Goal: Transaction & Acquisition: Purchase product/service

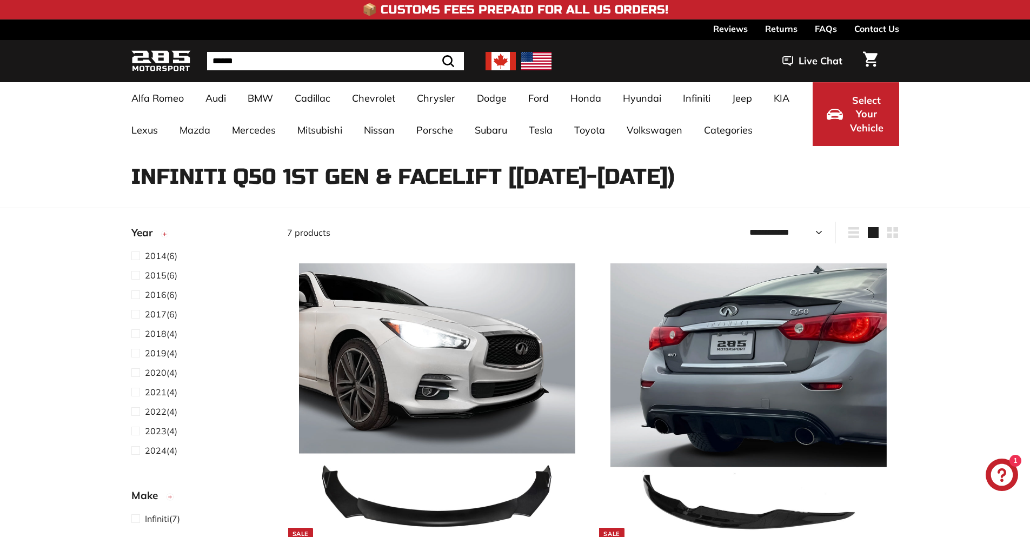
select select "**********"
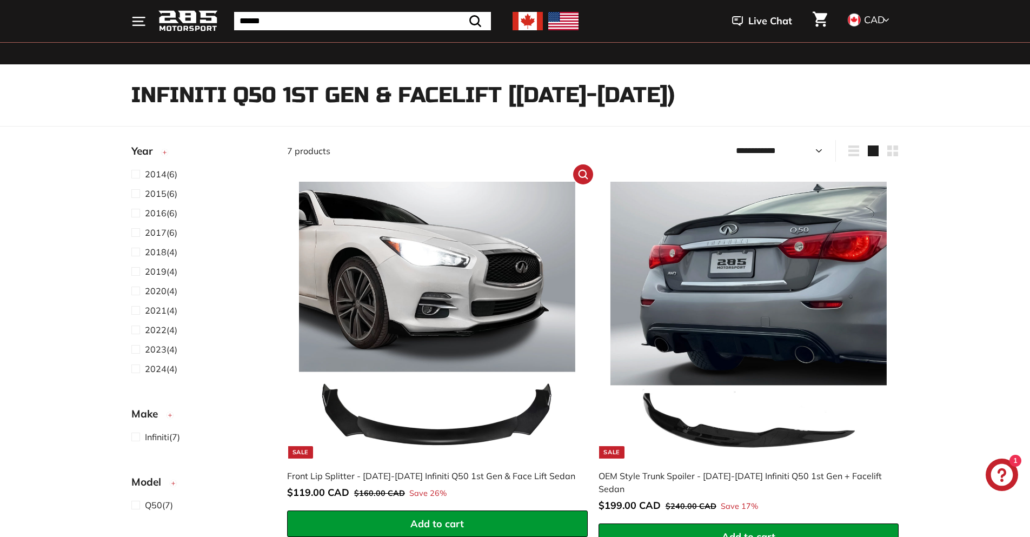
scroll to position [108, 0]
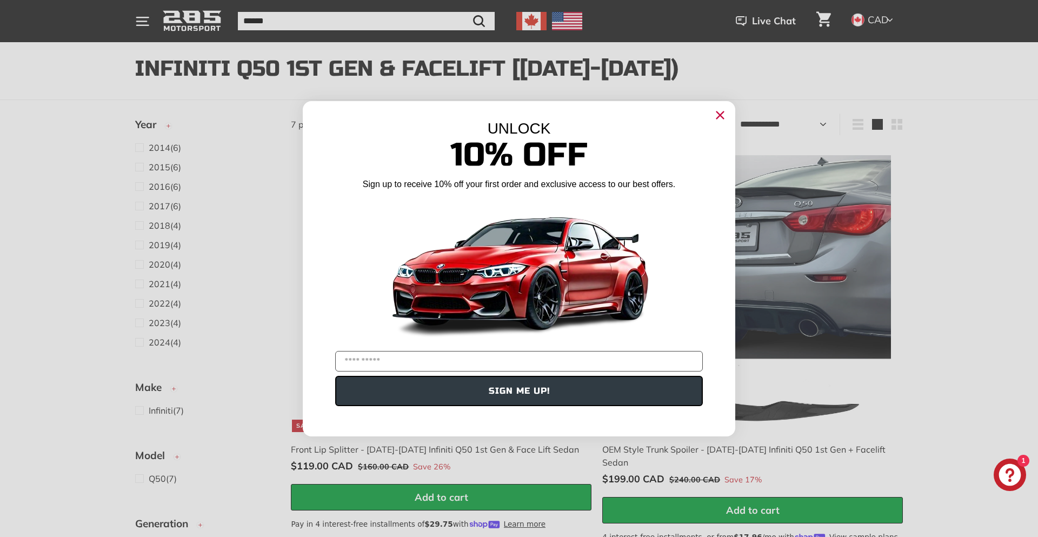
click at [716, 113] on circle "Close dialog" at bounding box center [720, 114] width 16 height 16
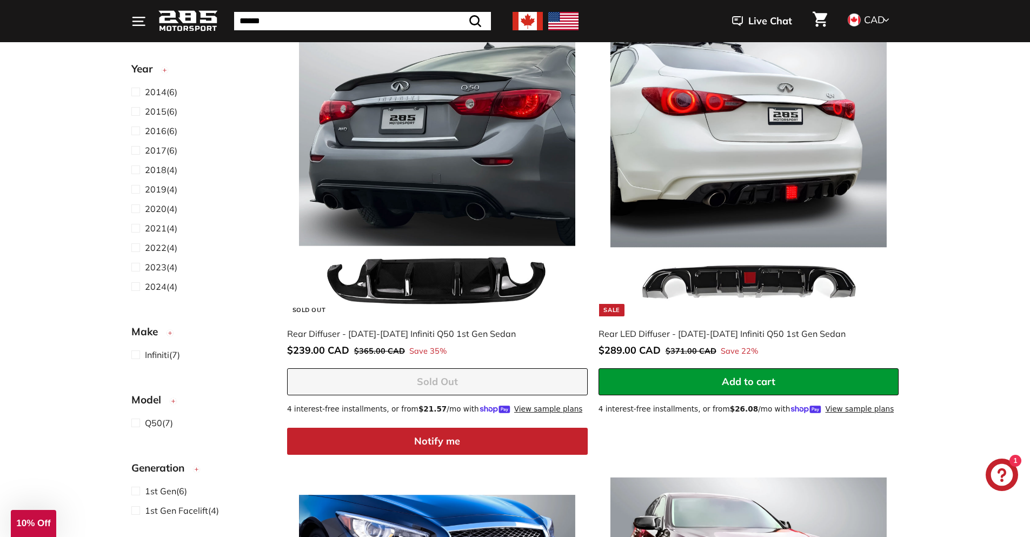
scroll to position [635, 0]
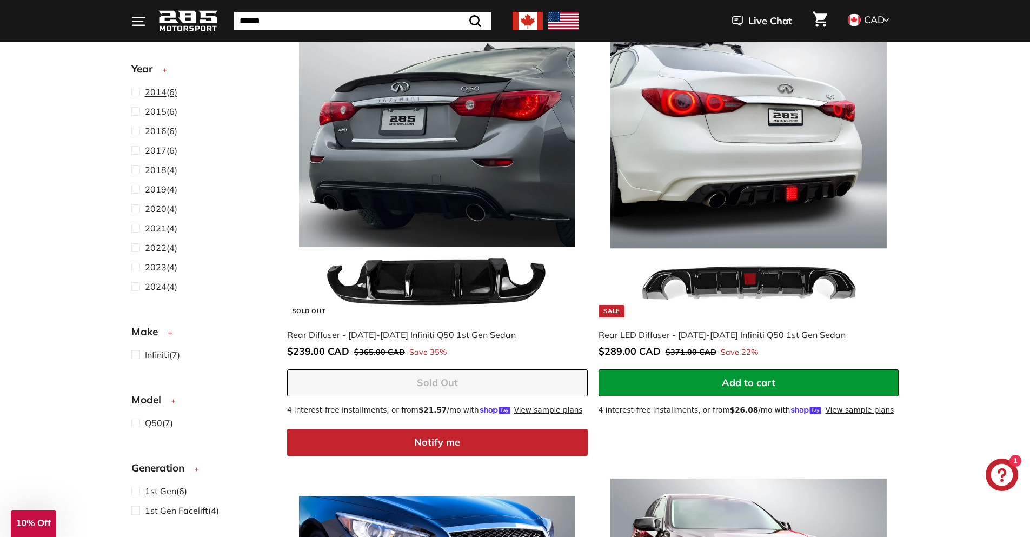
click at [135, 91] on span at bounding box center [138, 91] width 14 height 13
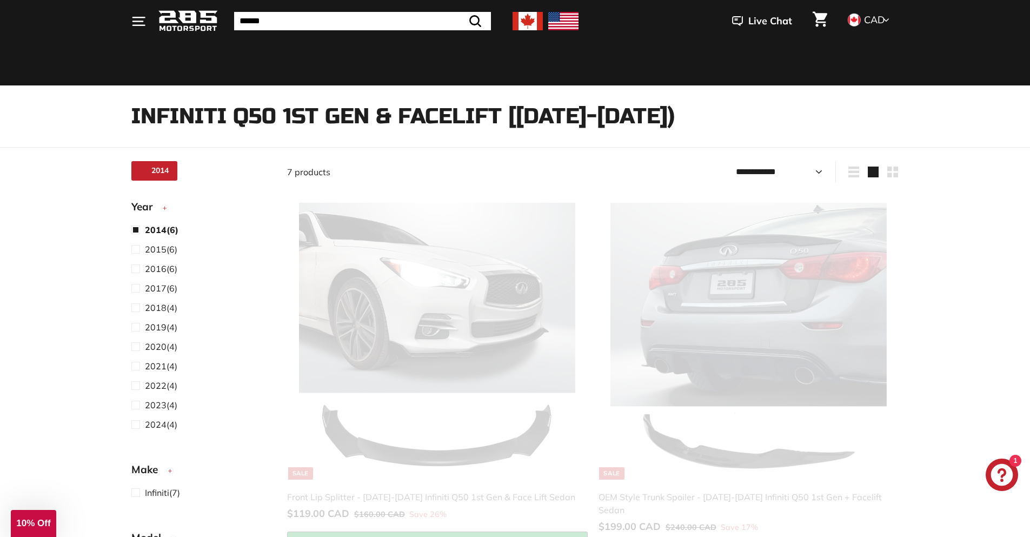
scroll to position [24, 0]
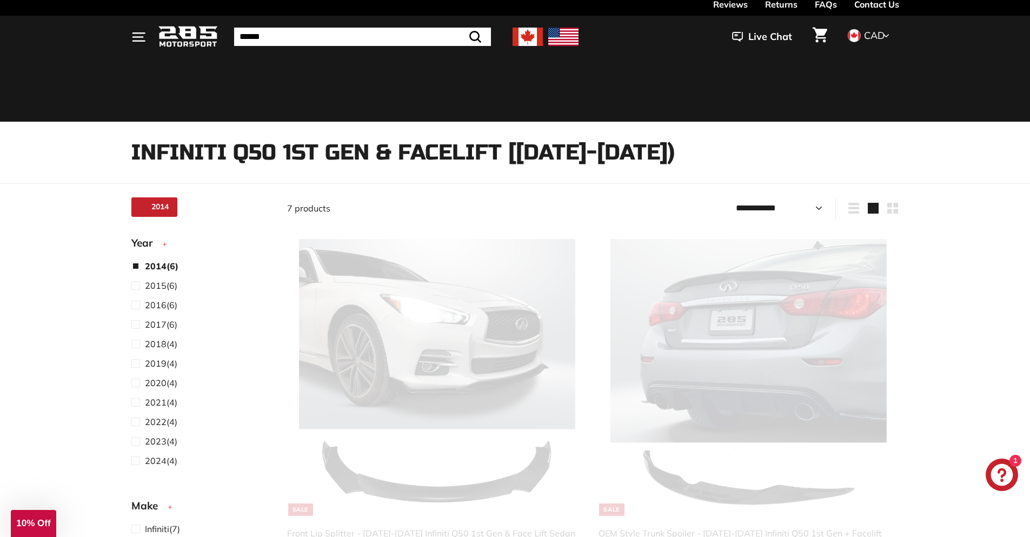
select select "**********"
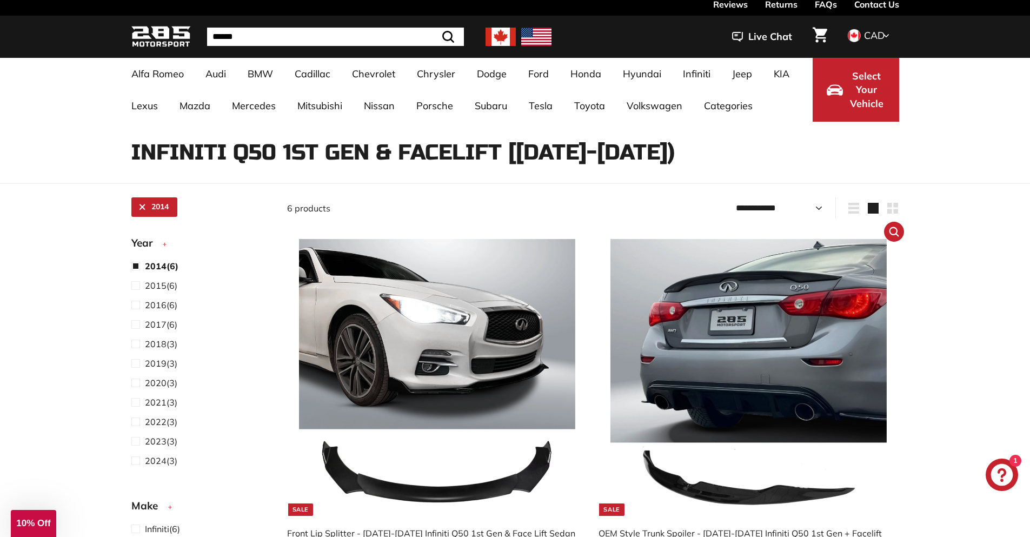
click at [744, 349] on img at bounding box center [748, 377] width 276 height 276
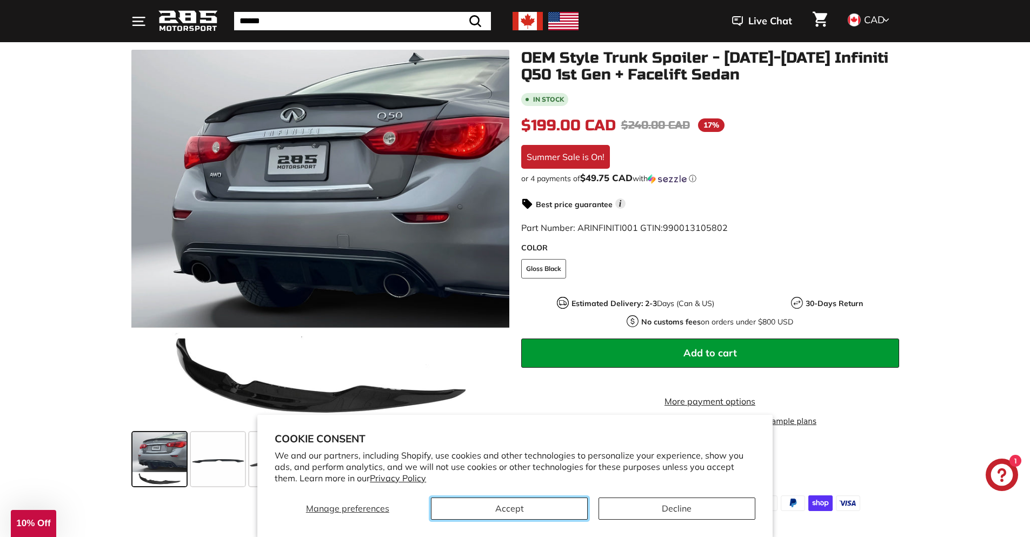
click at [546, 502] on button "Accept" at bounding box center [509, 508] width 157 height 22
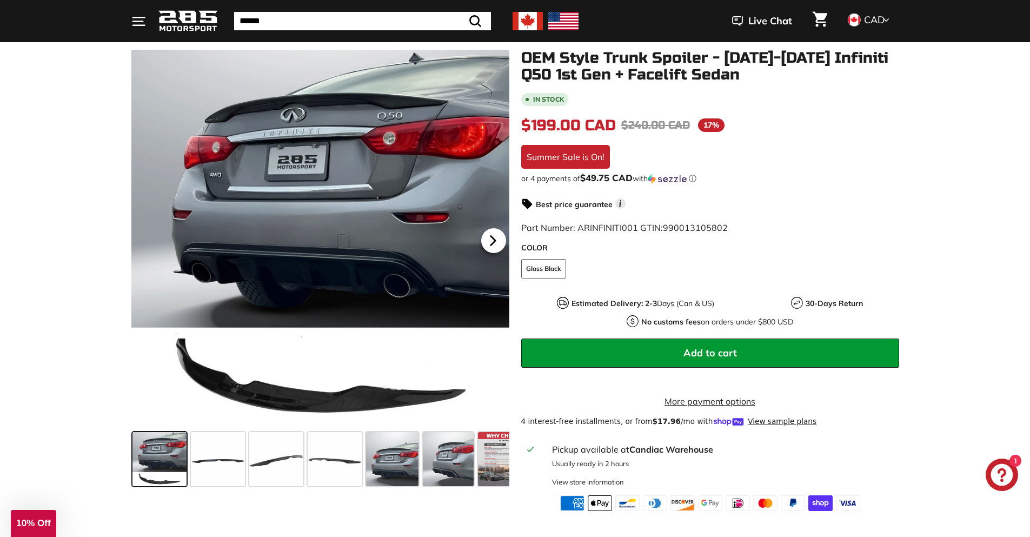
click at [498, 239] on icon at bounding box center [493, 240] width 25 height 25
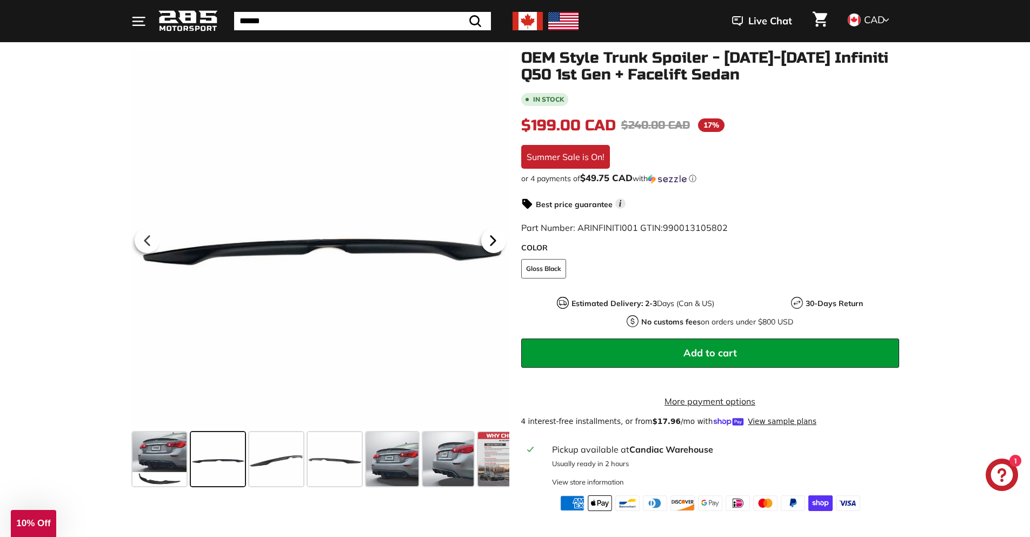
click at [498, 239] on icon at bounding box center [493, 240] width 25 height 25
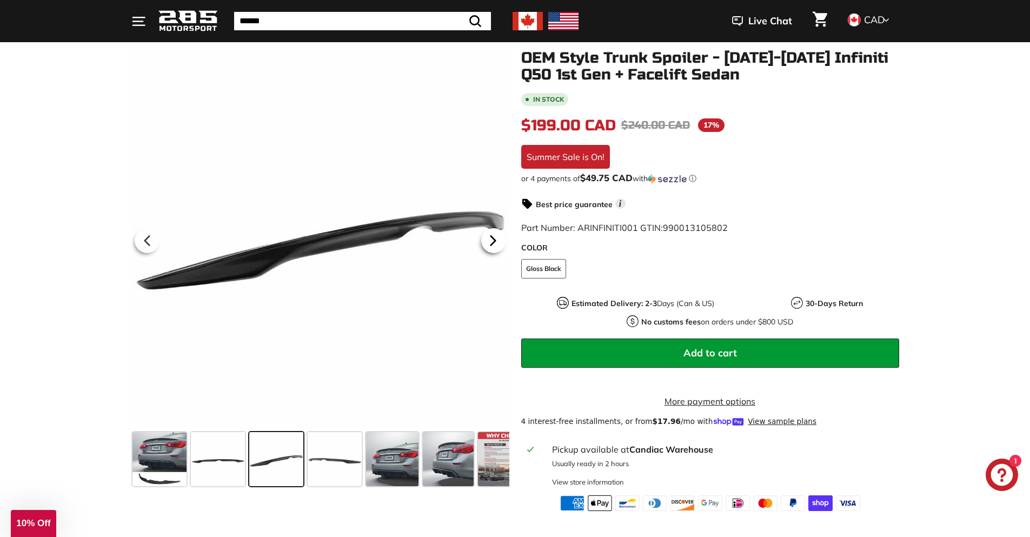
click at [498, 239] on icon at bounding box center [493, 240] width 25 height 25
